Goal: Download file/media

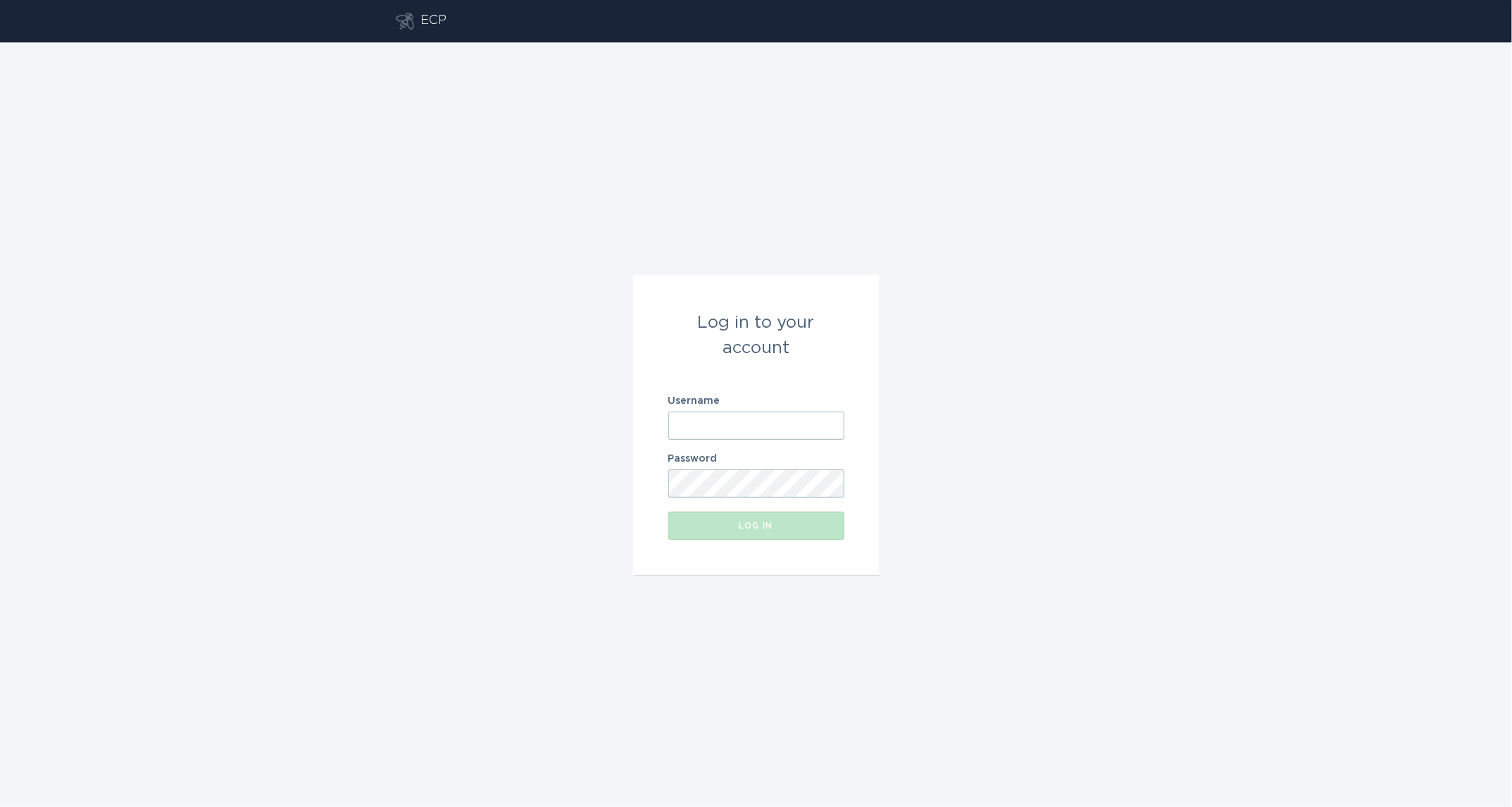
click at [743, 422] on input "Username" at bounding box center [756, 425] width 176 height 28
type input "[EMAIL_ADDRESS][DOMAIN_NAME]"
click at [668, 511] on button "Log in" at bounding box center [756, 525] width 176 height 28
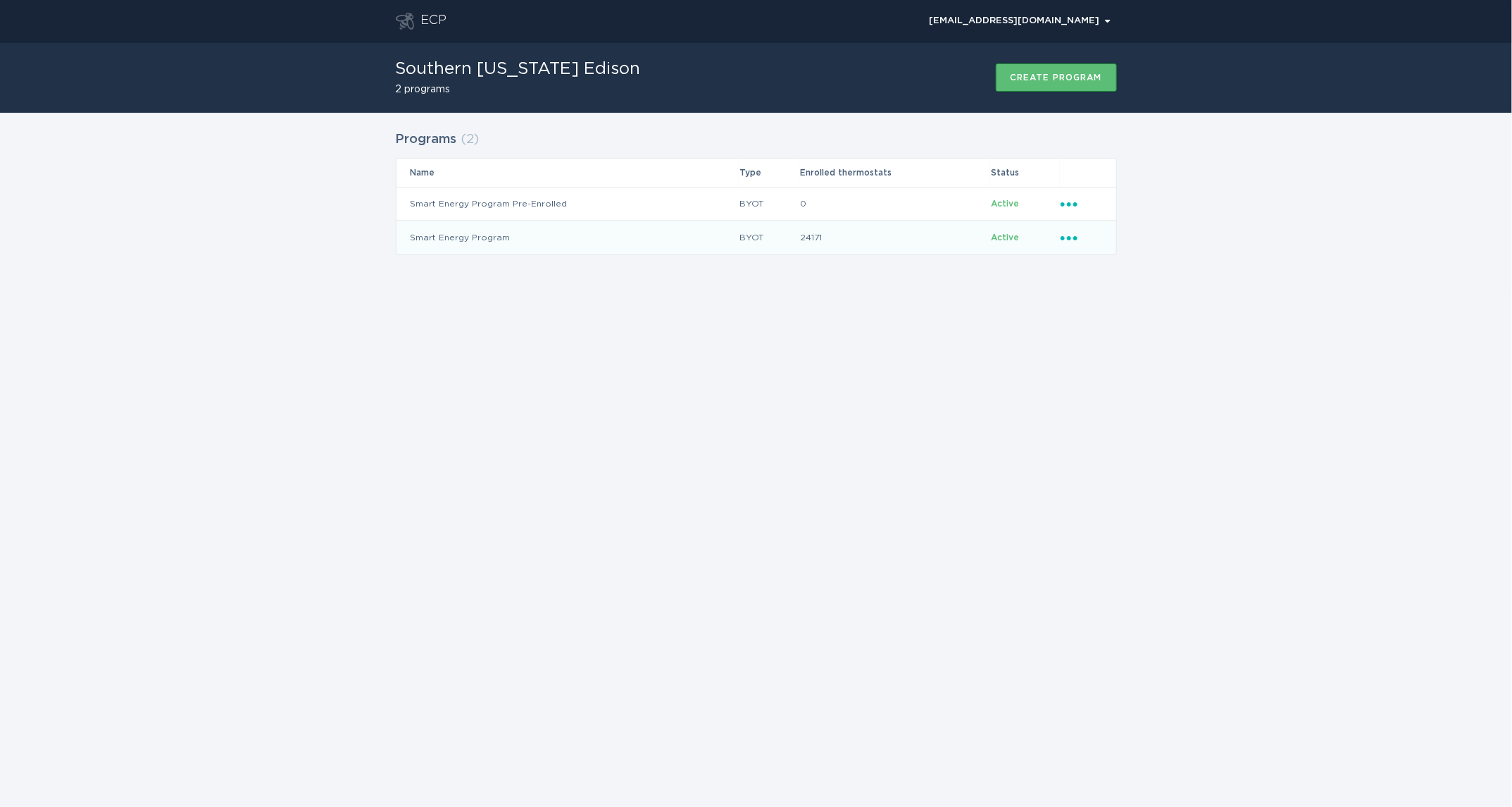
click at [1063, 241] on icon "Ellipsis" at bounding box center [1070, 235] width 19 height 12
click at [1105, 271] on div "Download thermostats list" at bounding box center [1134, 262] width 147 height 32
drag, startPoint x: 1334, startPoint y: 331, endPoint x: 1298, endPoint y: 334, distance: 36.1
click at [1332, 332] on div "ECP [EMAIL_ADDRESS][DOMAIN_NAME] Chevron Southern [US_STATE] Edison 2 programs …" at bounding box center [756, 403] width 1512 height 807
click at [1066, 238] on icon "Ellipsis" at bounding box center [1070, 235] width 19 height 12
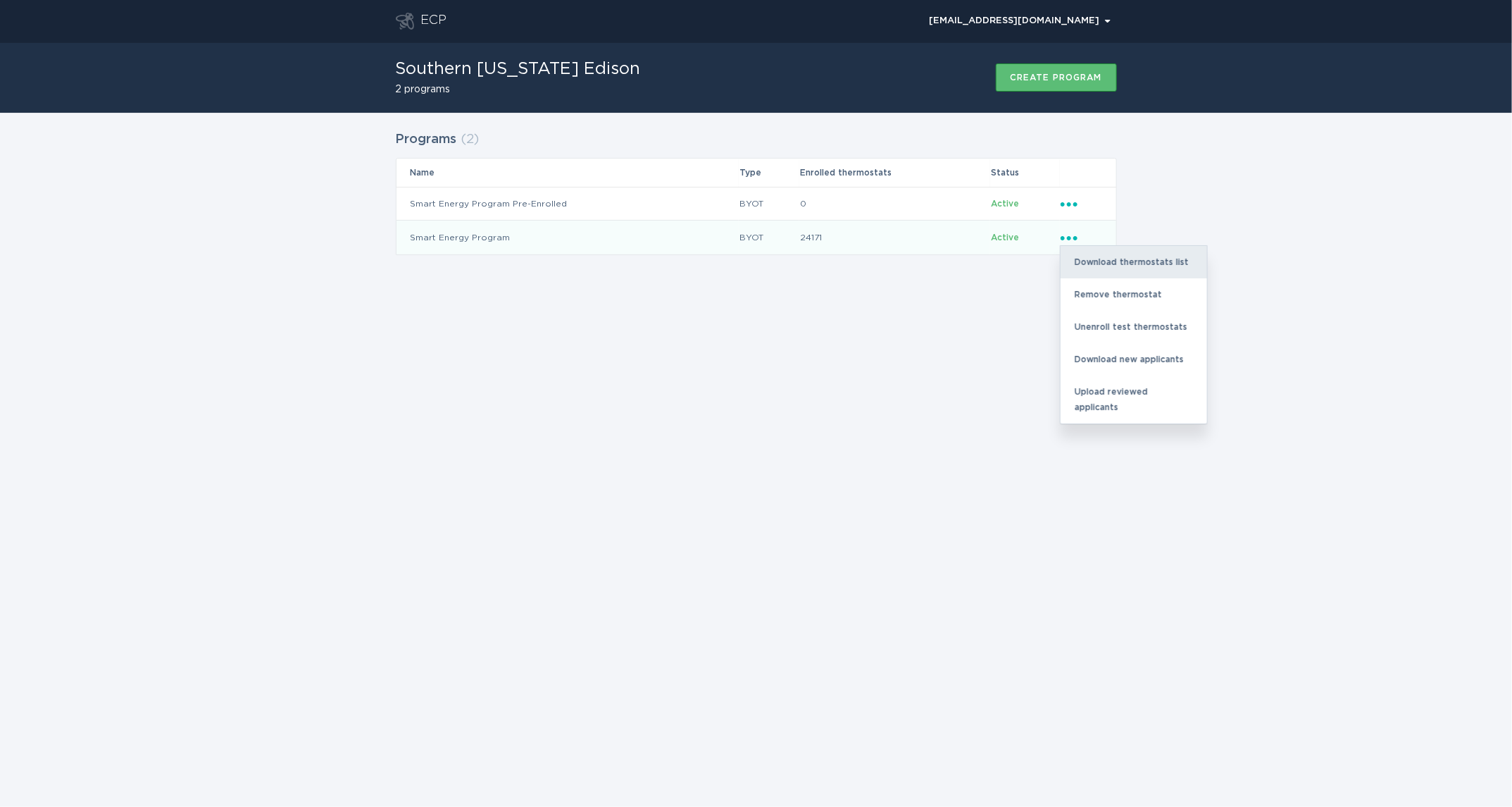
click at [1083, 265] on div "Download thermostats list" at bounding box center [1134, 262] width 147 height 32
drag, startPoint x: 1446, startPoint y: 270, endPoint x: 1440, endPoint y: 233, distance: 37.5
click at [1445, 269] on div "Programs ( 2 ) Name Type Enrolled thermostats Status Smart Energy Program Pre-E…" at bounding box center [756, 201] width 1512 height 177
drag, startPoint x: 1166, startPoint y: 167, endPoint x: 1185, endPoint y: 13, distance: 155.2
click at [1167, 162] on div "Programs ( 2 ) Name Type Enrolled thermostats Status Smart Energy Program Pre-E…" at bounding box center [756, 201] width 1512 height 177
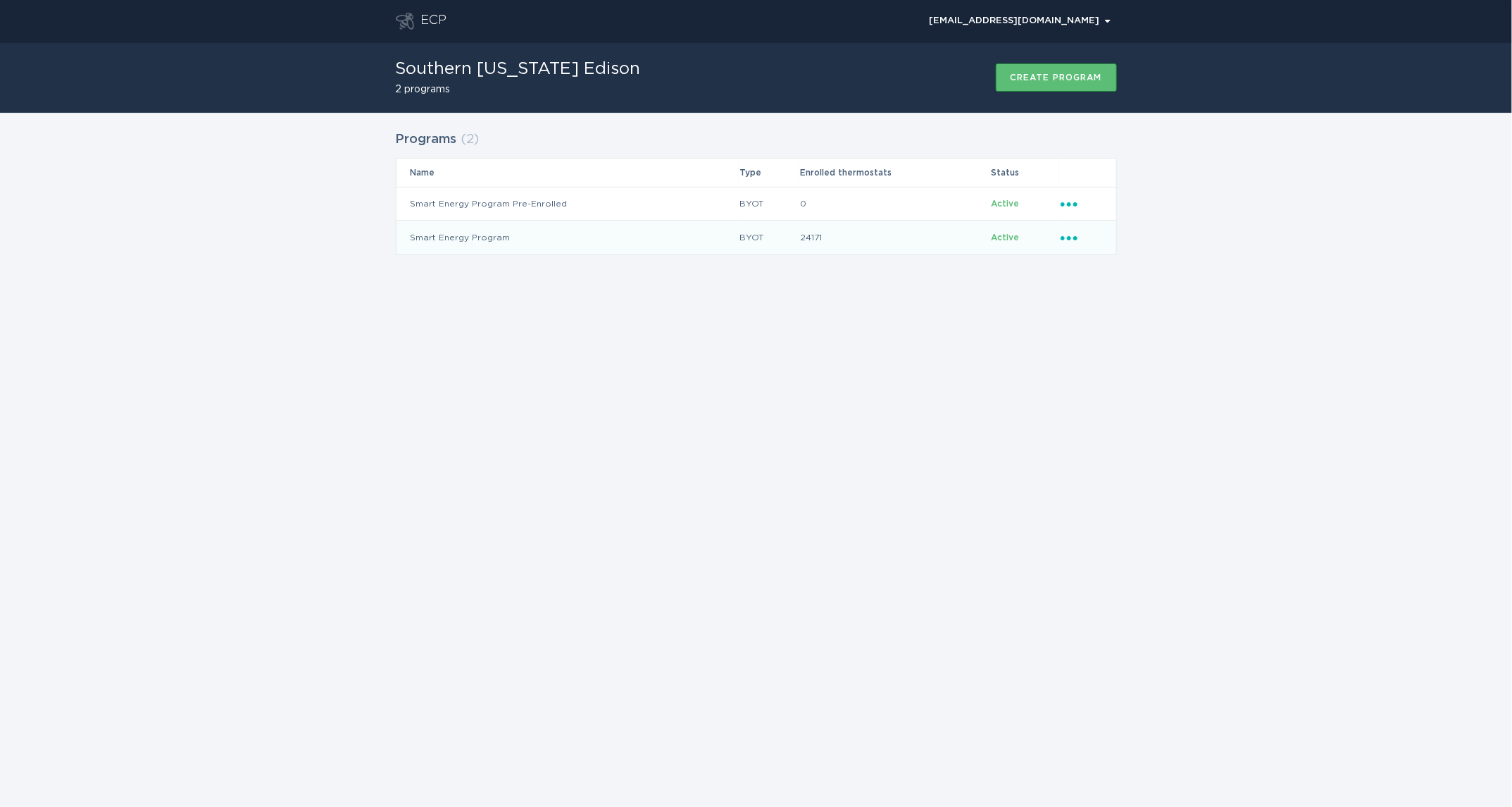
click at [1068, 232] on icon "Ellipsis" at bounding box center [1070, 235] width 19 height 12
click at [1122, 343] on div "Download new applicants" at bounding box center [1134, 358] width 147 height 32
